Goal: Task Accomplishment & Management: Manage account settings

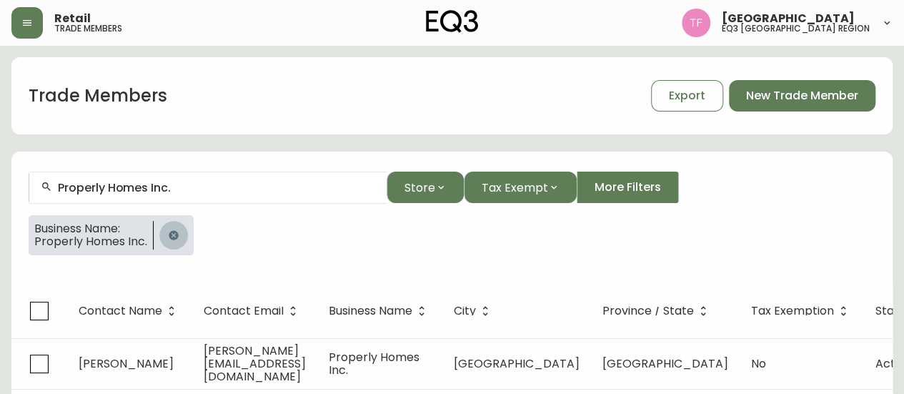
click at [168, 237] on icon "button" at bounding box center [173, 234] width 11 height 11
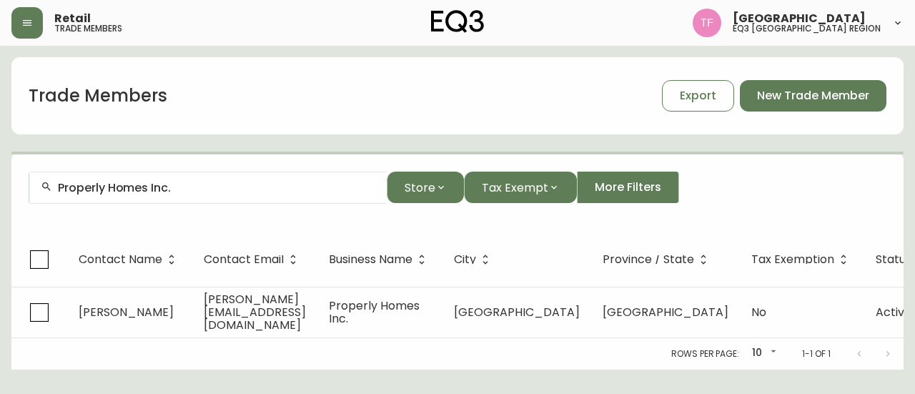
click at [203, 184] on input "Properly Homes Inc." at bounding box center [216, 188] width 317 height 14
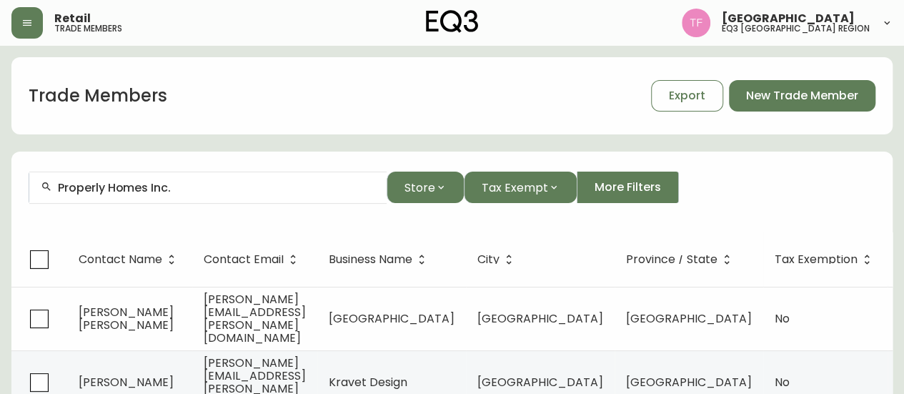
click at [177, 189] on input "Properly Homes Inc." at bounding box center [216, 188] width 317 height 14
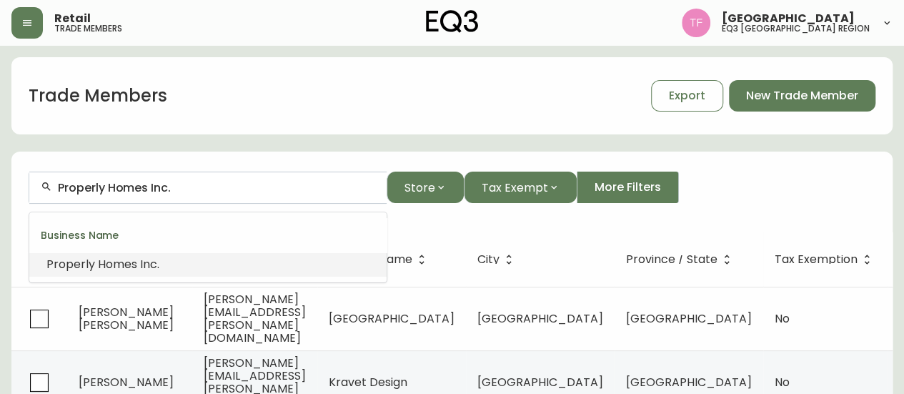
drag, startPoint x: 206, startPoint y: 189, endPoint x: 0, endPoint y: 188, distance: 205.9
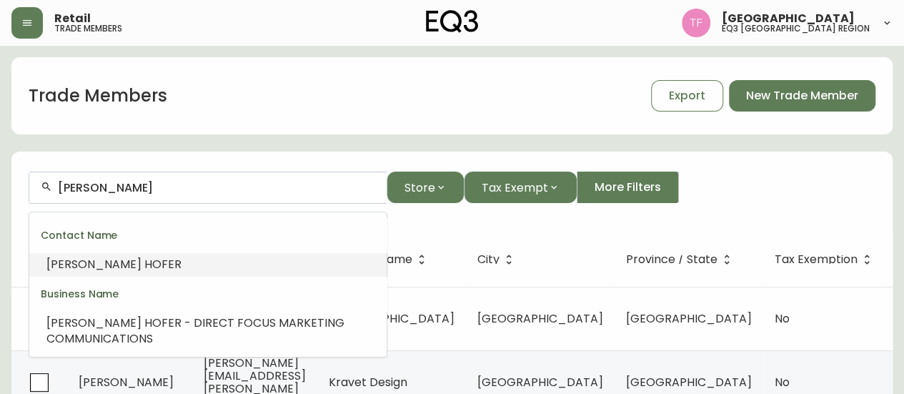
click at [144, 262] on span "HOF" at bounding box center [156, 264] width 24 height 16
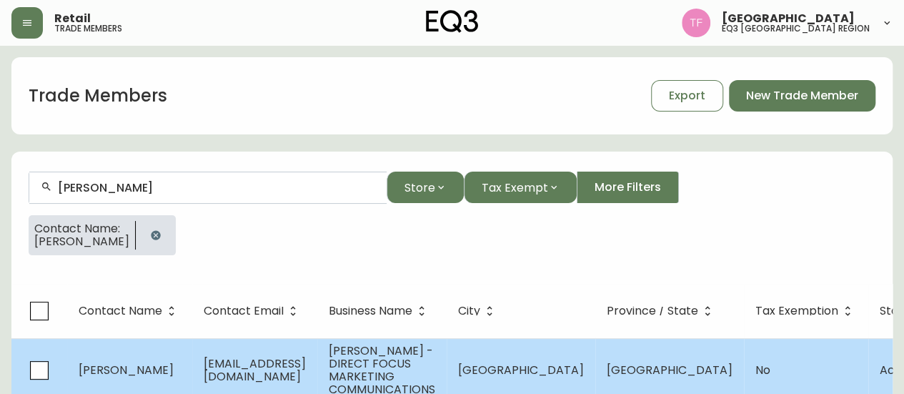
type input "[PERSON_NAME]"
click at [519, 342] on td "[GEOGRAPHIC_DATA]" at bounding box center [521, 370] width 149 height 64
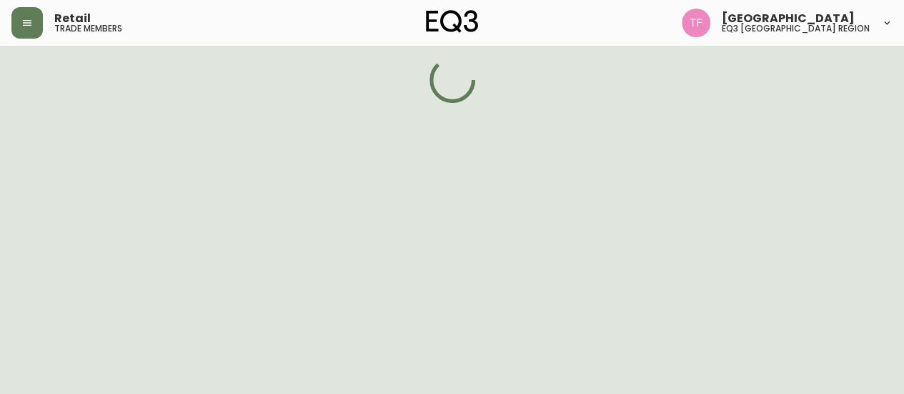
select select "MB"
select select "CA"
select select "CA_EN"
select select "Other"
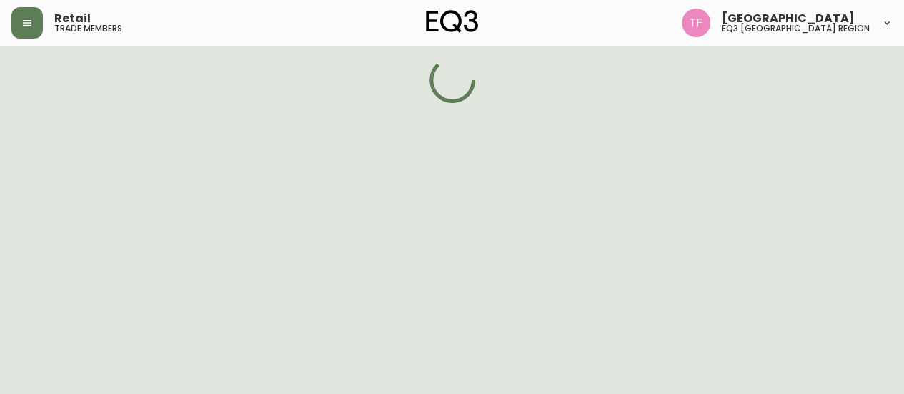
select select "false"
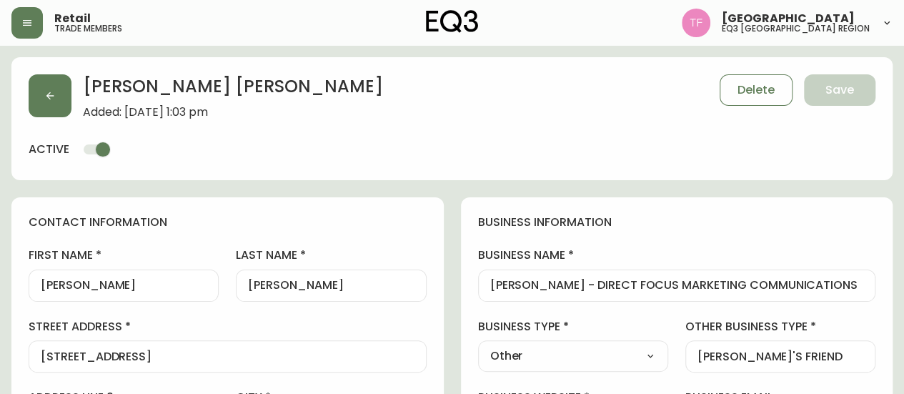
type input "EQ3 [GEOGRAPHIC_DATA]"
select select "cjw10z96p001r6gs00juufhhe"
click at [590, 282] on input "[PERSON_NAME] - DIRECT FOCUS MARKETING COMMUNICATIONS" at bounding box center [677, 286] width 374 height 14
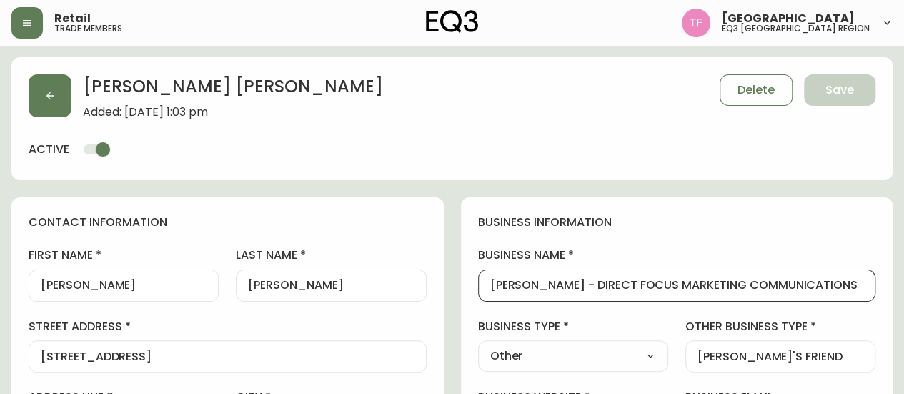
click at [590, 282] on input "[PERSON_NAME] - DIRECT FOCUS MARKETING COMMUNICATIONS" at bounding box center [677, 286] width 374 height 14
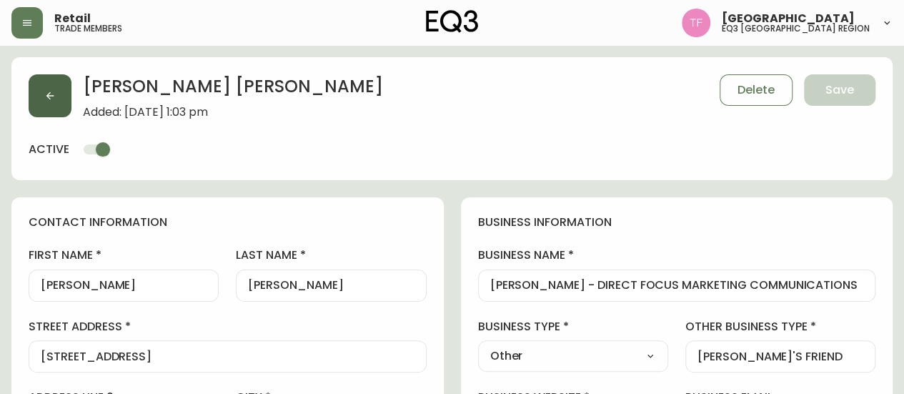
click at [50, 88] on button "button" at bounding box center [50, 95] width 43 height 43
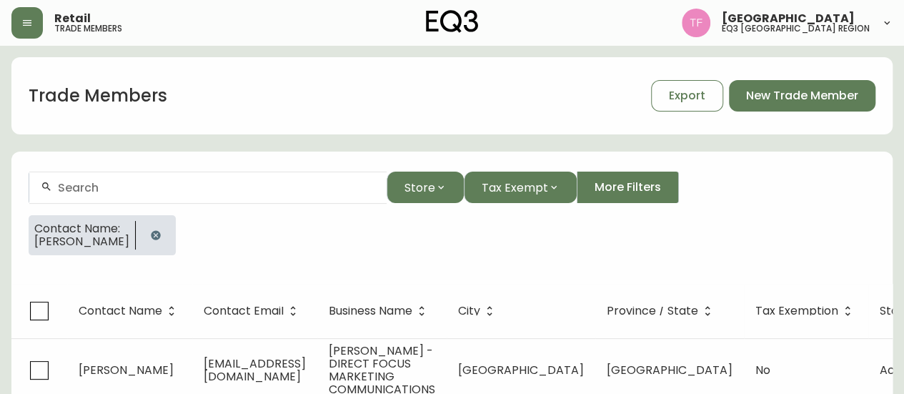
click at [153, 232] on button "button" at bounding box center [156, 235] width 29 height 29
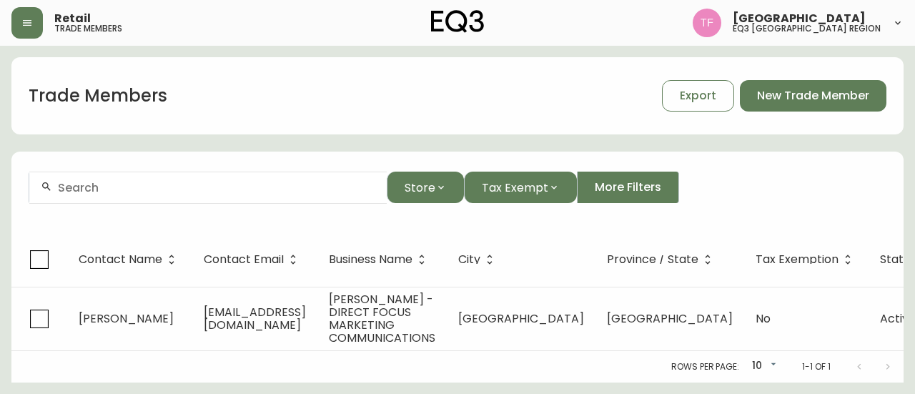
click at [143, 193] on input "text" at bounding box center [216, 188] width 317 height 14
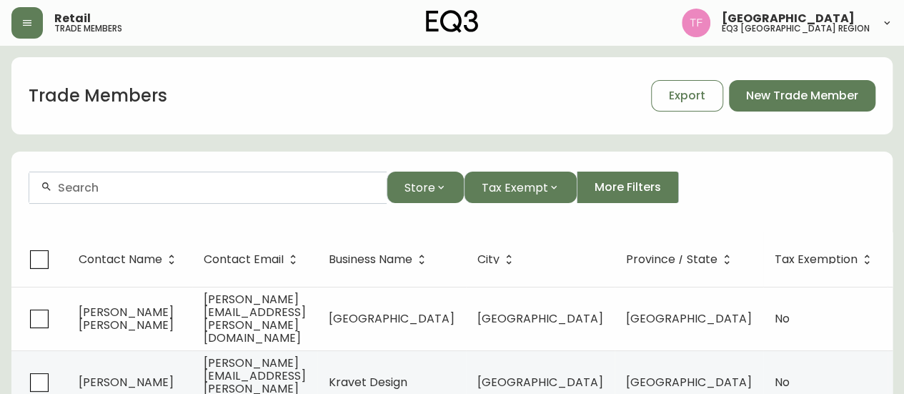
paste input "[GEOGRAPHIC_DATA]"
click at [125, 192] on input "[GEOGRAPHIC_DATA]" at bounding box center [216, 188] width 317 height 14
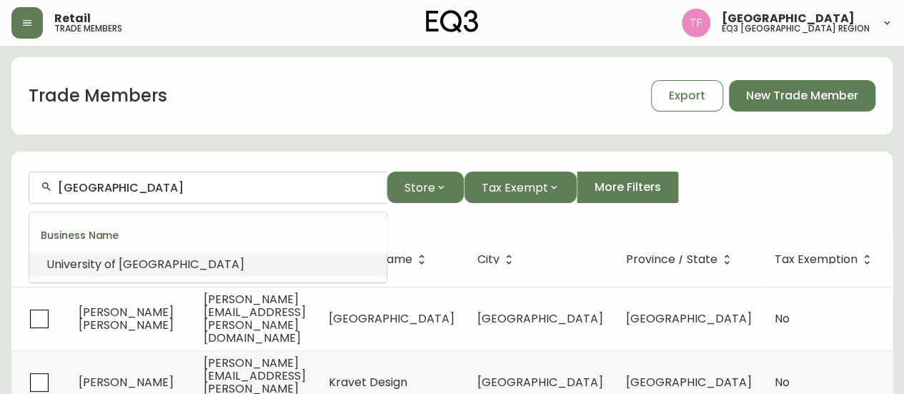
paste input "[PERSON_NAME]"
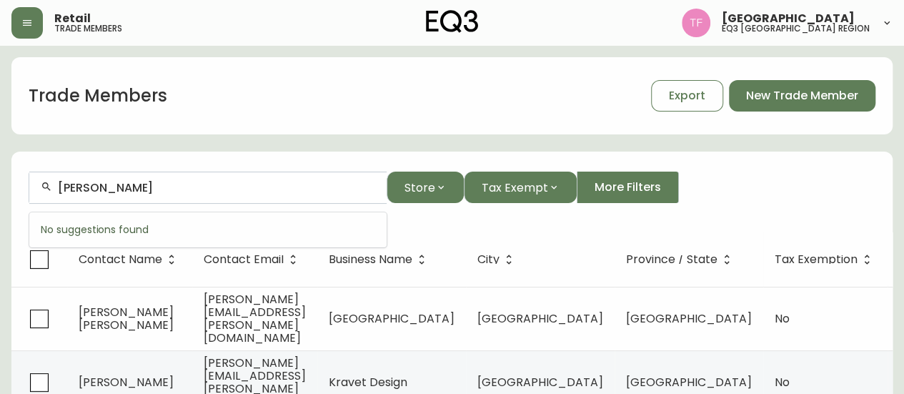
click at [96, 187] on input "[PERSON_NAME]" at bounding box center [216, 188] width 317 height 14
click at [192, 188] on input "[PERSON_NAME]" at bounding box center [216, 188] width 317 height 14
drag, startPoint x: 114, startPoint y: 182, endPoint x: 10, endPoint y: 189, distance: 103.9
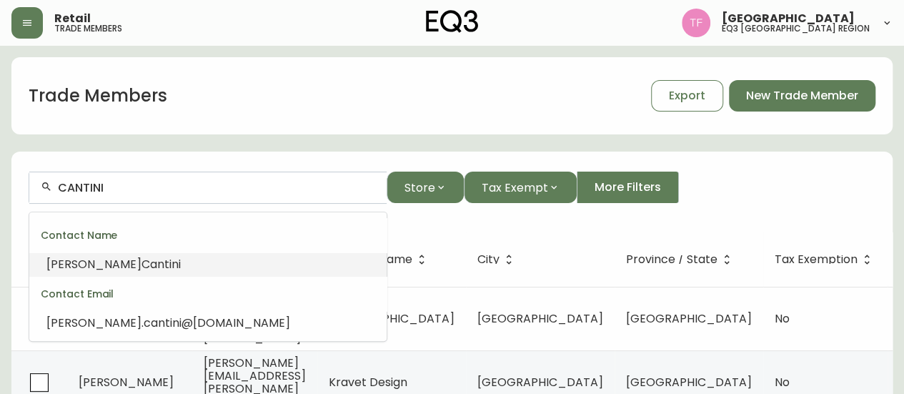
click at [114, 192] on input "CANTINI" at bounding box center [216, 188] width 317 height 14
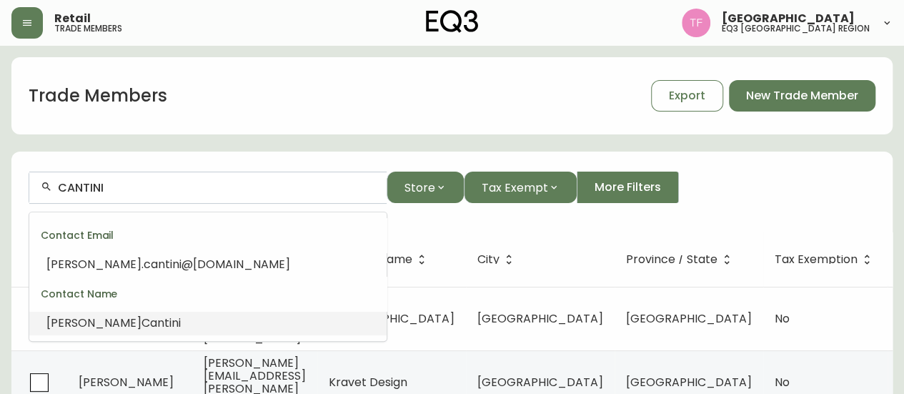
click at [182, 321] on li "[PERSON_NAME]" at bounding box center [207, 323] width 357 height 24
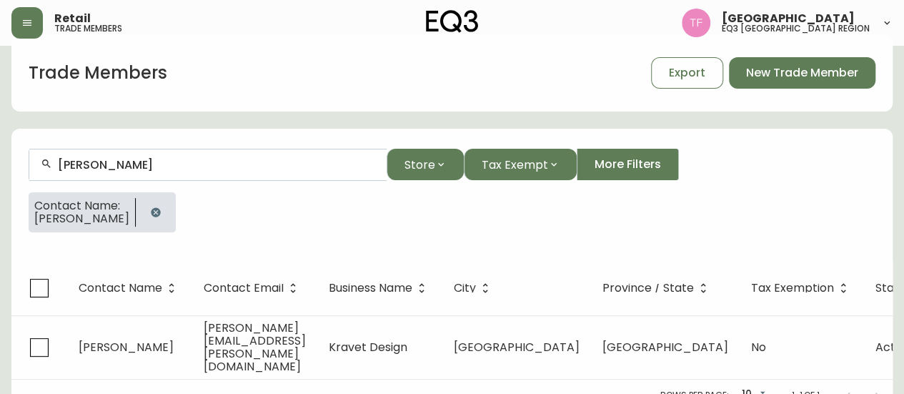
scroll to position [36, 0]
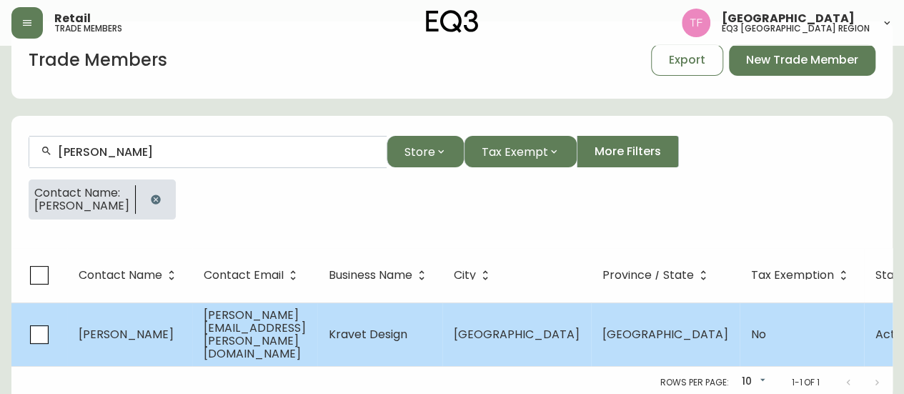
type input "[PERSON_NAME]"
click at [435, 330] on td "Kravet Design" at bounding box center [379, 334] width 125 height 64
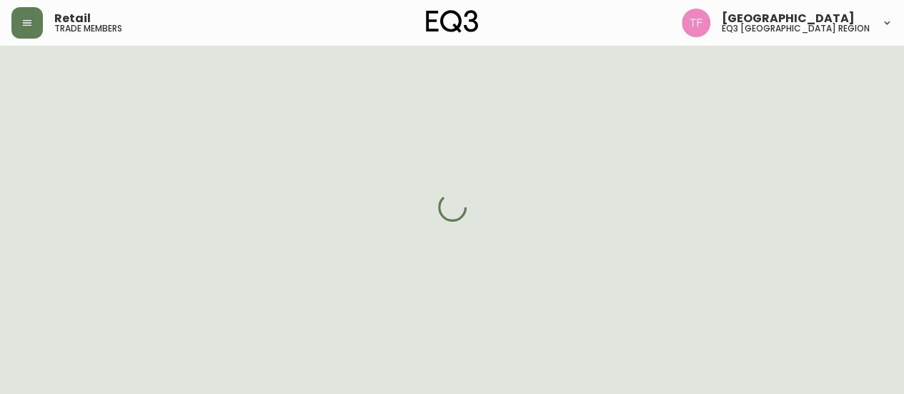
select select "QC"
select select "CA"
select select "CA_EN"
select select "Advertisement"
select select "Interior Designer"
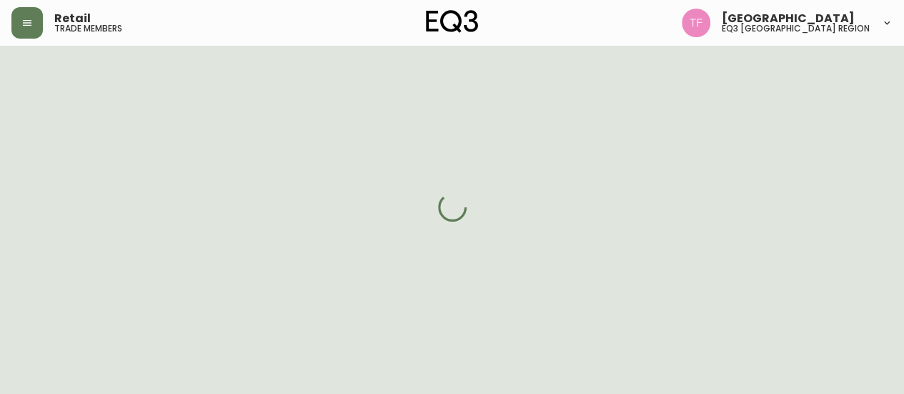
select select "cjw10z96t00bn6gs0dfqi5bhz"
select select "false"
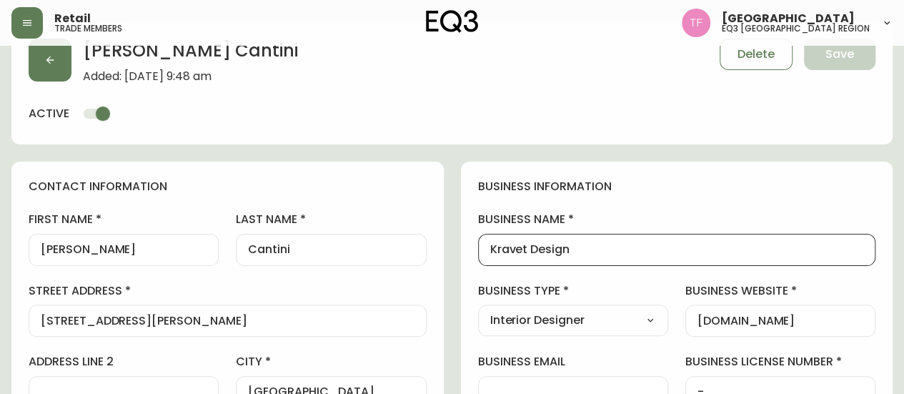
drag, startPoint x: 596, startPoint y: 249, endPoint x: 485, endPoint y: 249, distance: 111.5
click at [485, 249] on div "Kravet Design" at bounding box center [677, 250] width 398 height 32
click at [44, 74] on button "button" at bounding box center [50, 60] width 43 height 43
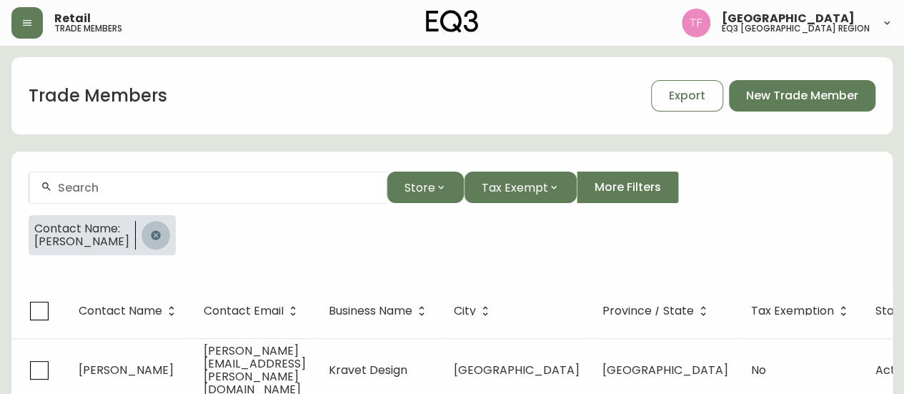
click at [157, 227] on button "button" at bounding box center [156, 235] width 29 height 29
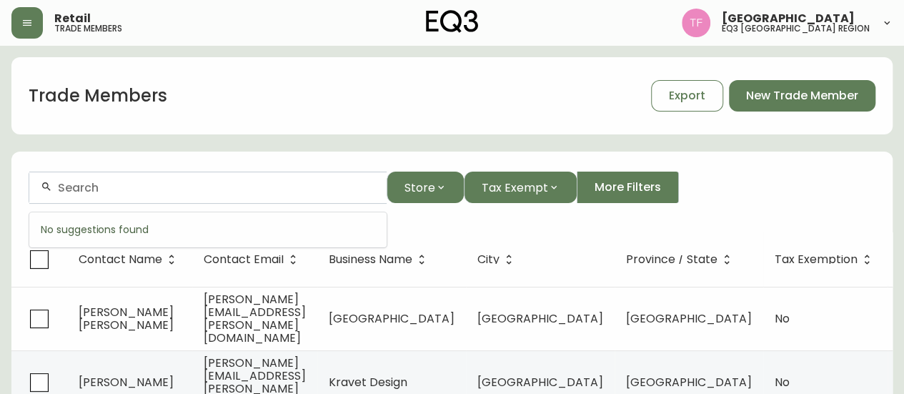
paste input "[PERSON_NAME] Architecte"
type input "[PERSON_NAME] Archite"
click at [160, 186] on input "[PERSON_NAME] Archite" at bounding box center [216, 188] width 317 height 14
drag, startPoint x: 202, startPoint y: 195, endPoint x: 114, endPoint y: 191, distance: 87.3
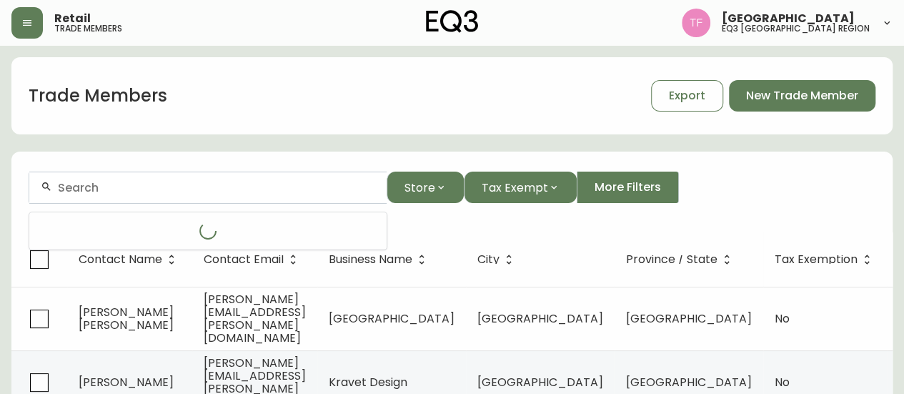
click at [114, 191] on input "text" at bounding box center [216, 188] width 317 height 14
paste input "[PERSON_NAME] Architecte"
click at [156, 189] on input "[PERSON_NAME] Architecte" at bounding box center [216, 188] width 317 height 14
drag, startPoint x: 93, startPoint y: 184, endPoint x: 25, endPoint y: 184, distance: 67.9
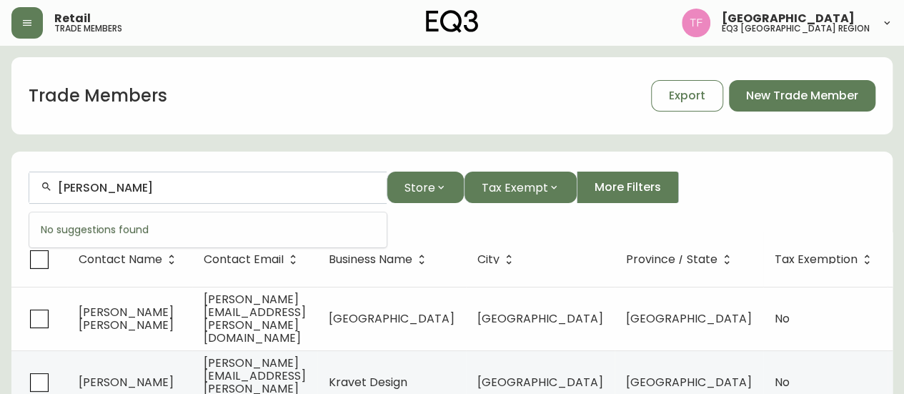
click at [25, 184] on form "[PERSON_NAME] Store Tax Exempt More Filters" at bounding box center [451, 193] width 881 height 78
click at [126, 185] on input "[PERSON_NAME]" at bounding box center [216, 188] width 317 height 14
click at [169, 195] on div "Cleinge" at bounding box center [207, 188] width 357 height 32
click at [189, 188] on input "Cleinge" at bounding box center [216, 188] width 317 height 14
drag, startPoint x: 194, startPoint y: 187, endPoint x: 0, endPoint y: 187, distance: 194.5
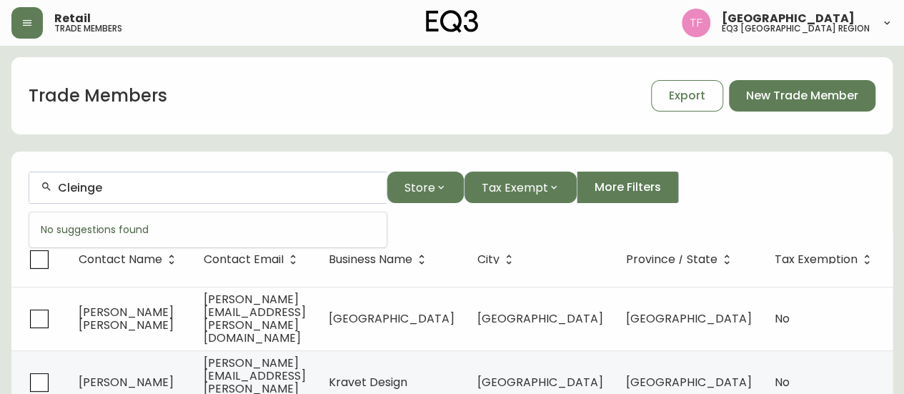
click at [112, 185] on input "[PERSON_NAME]" at bounding box center [216, 188] width 317 height 14
paste input "One Pound"
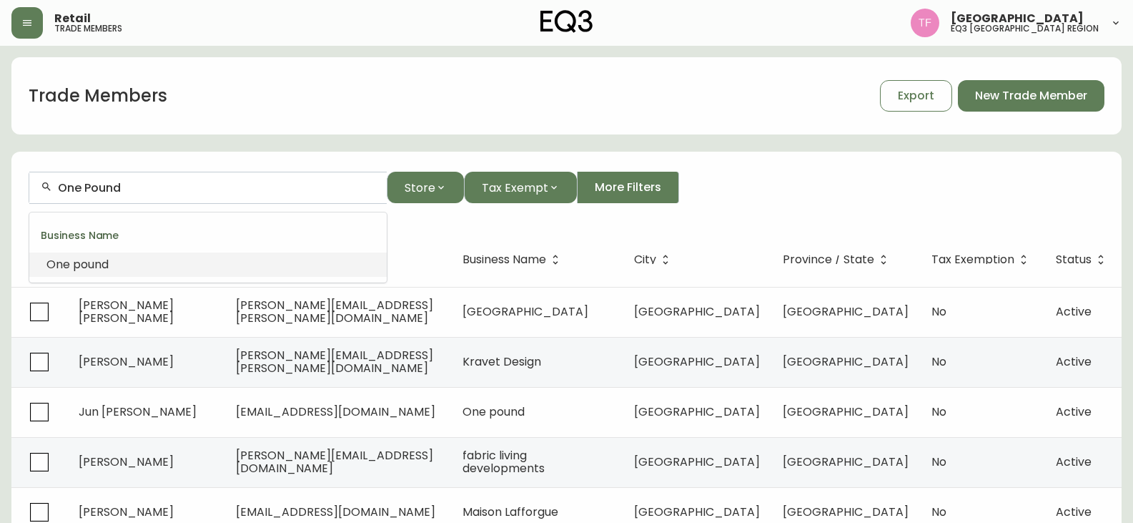
click at [100, 187] on input "One Pound" at bounding box center [216, 188] width 317 height 14
paste input "[PERSON_NAME] Architecte"
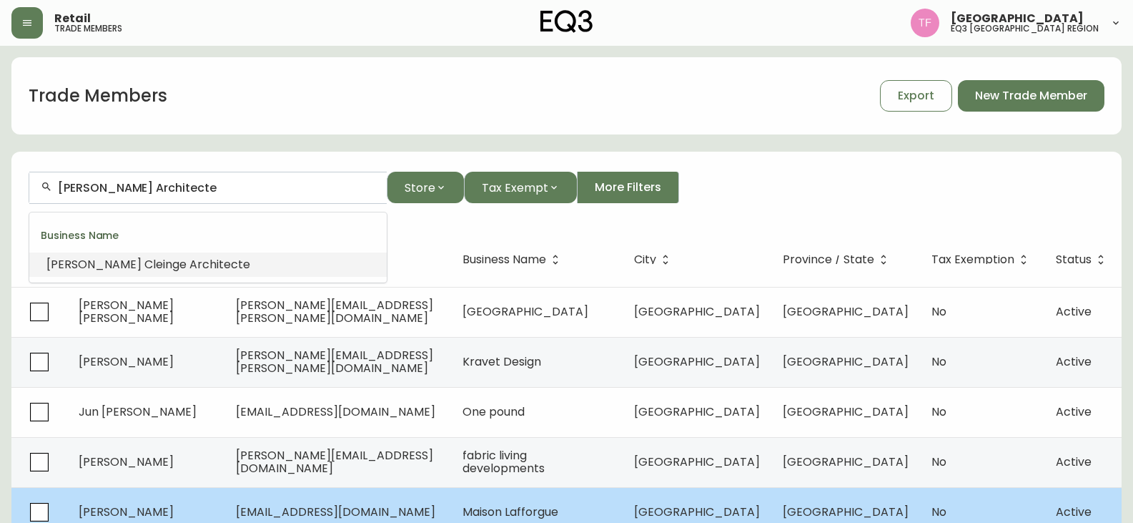
type input "[PERSON_NAME] Architecte"
